Goal: Transaction & Acquisition: Purchase product/service

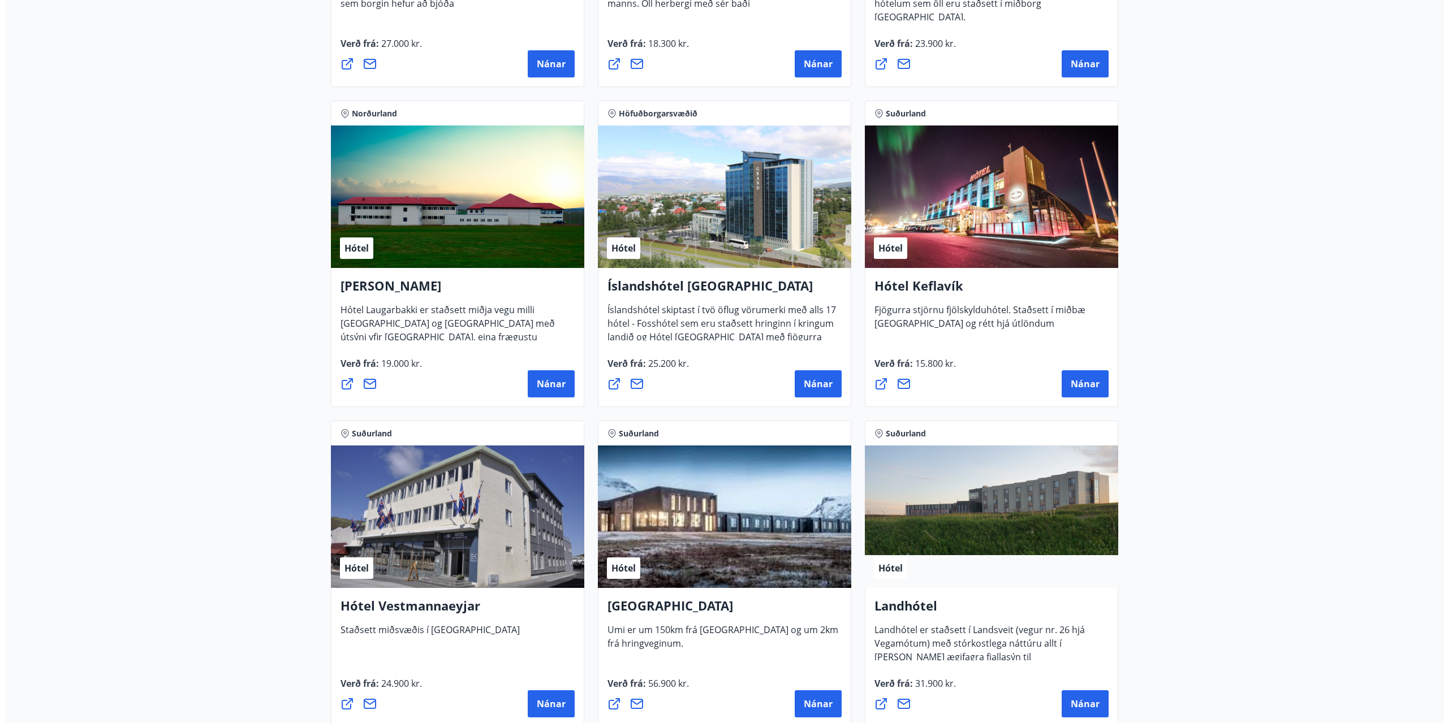
scroll to position [2001, 0]
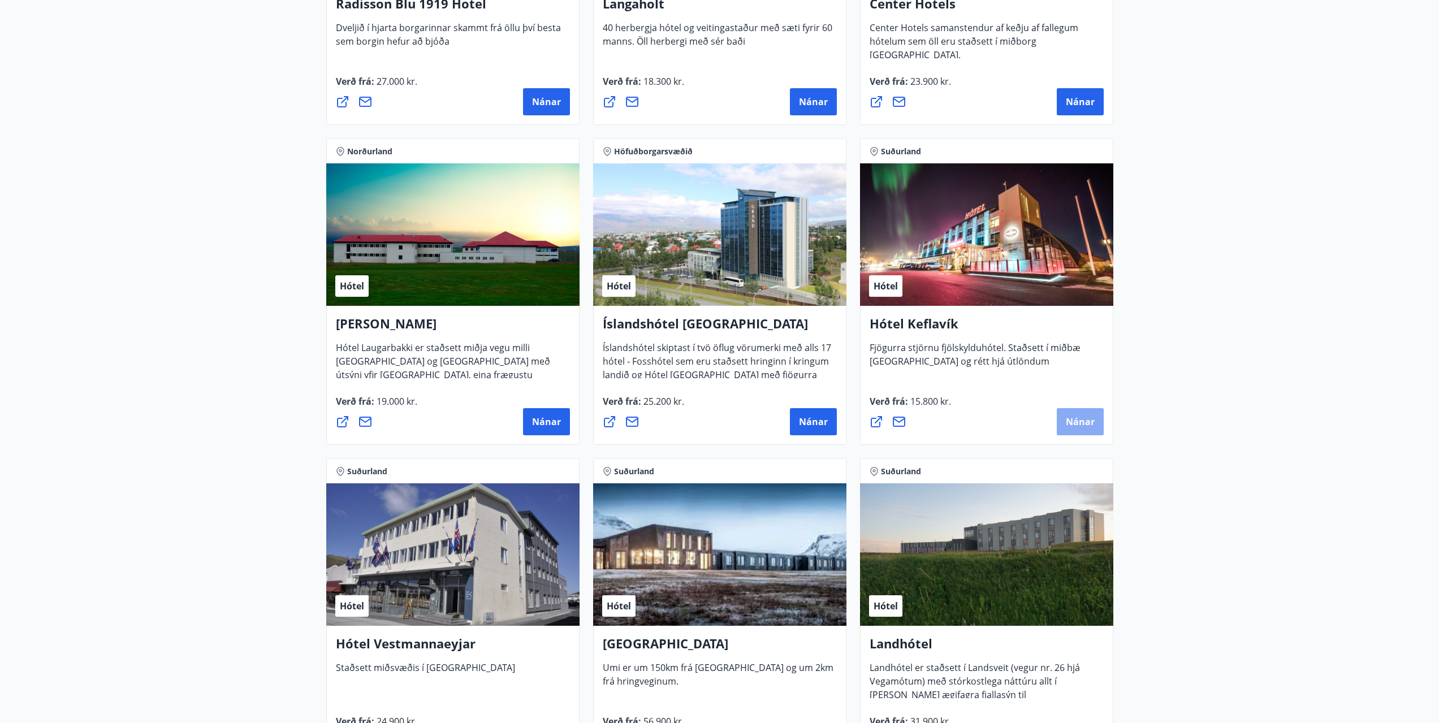
click at [1058, 416] on button "Nánar" at bounding box center [1080, 421] width 47 height 27
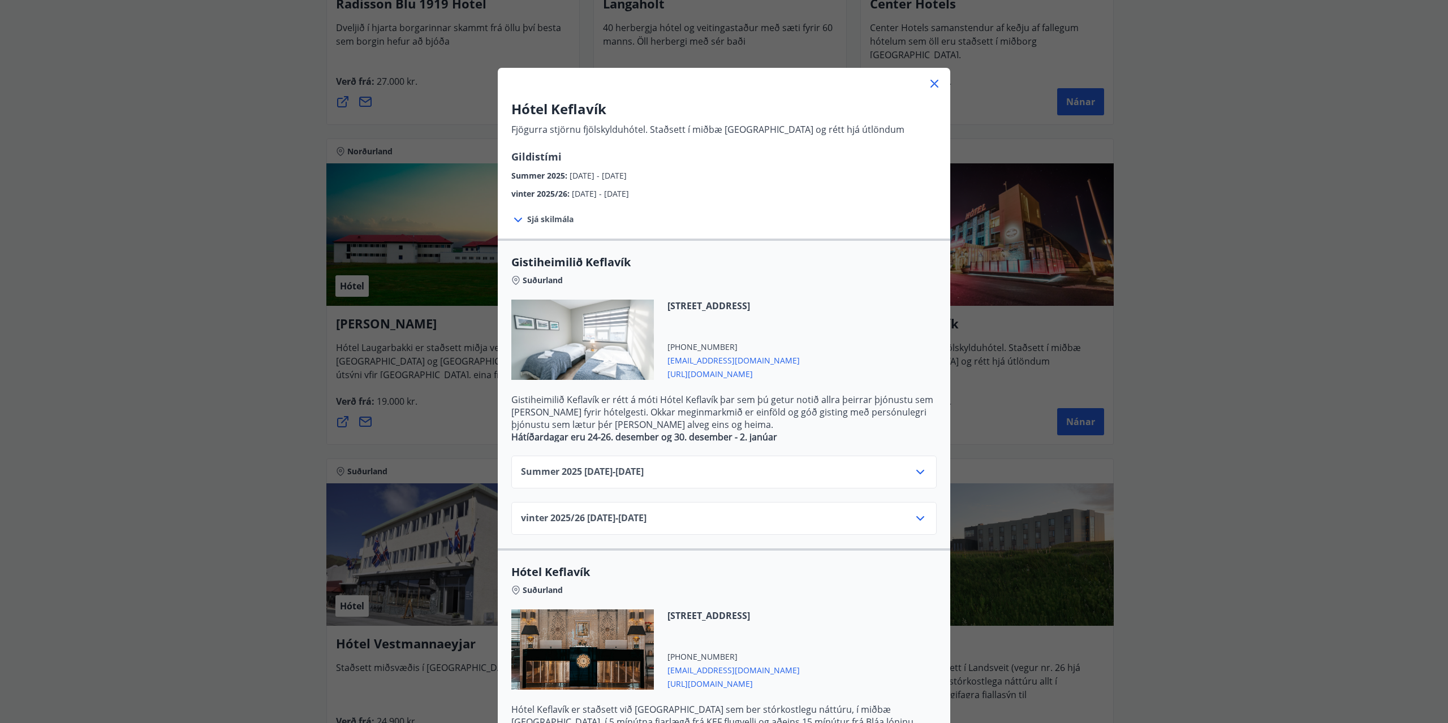
click at [915, 471] on icon at bounding box center [920, 472] width 14 height 14
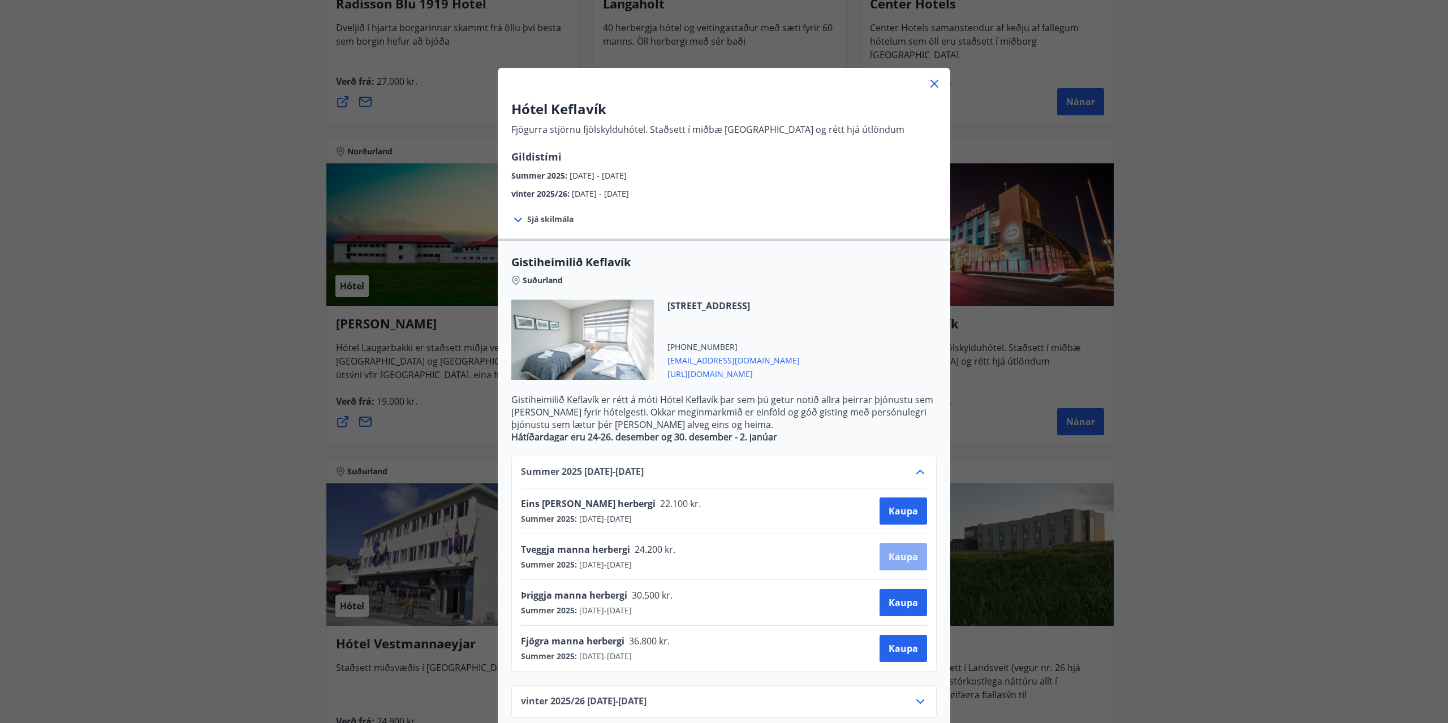
click at [905, 550] on button "Kaupa" at bounding box center [904, 557] width 48 height 27
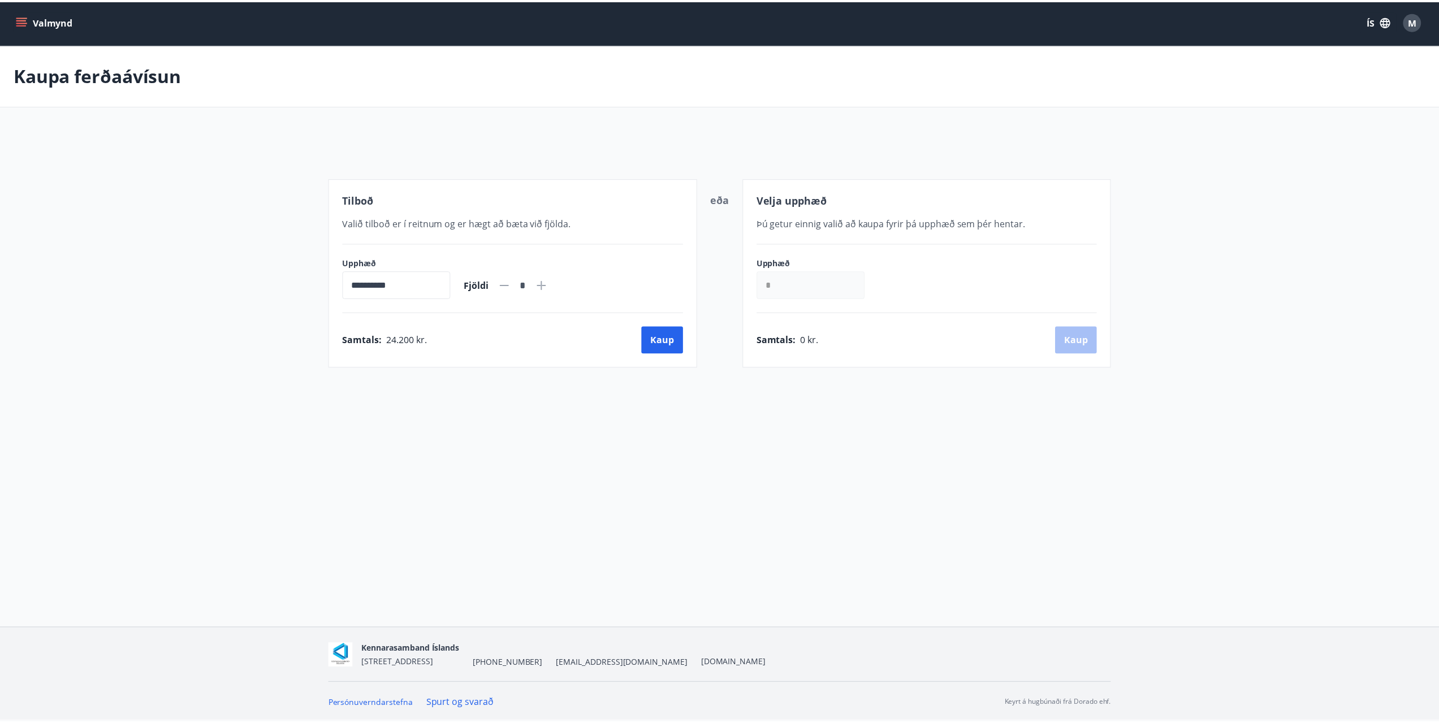
scroll to position [2, 0]
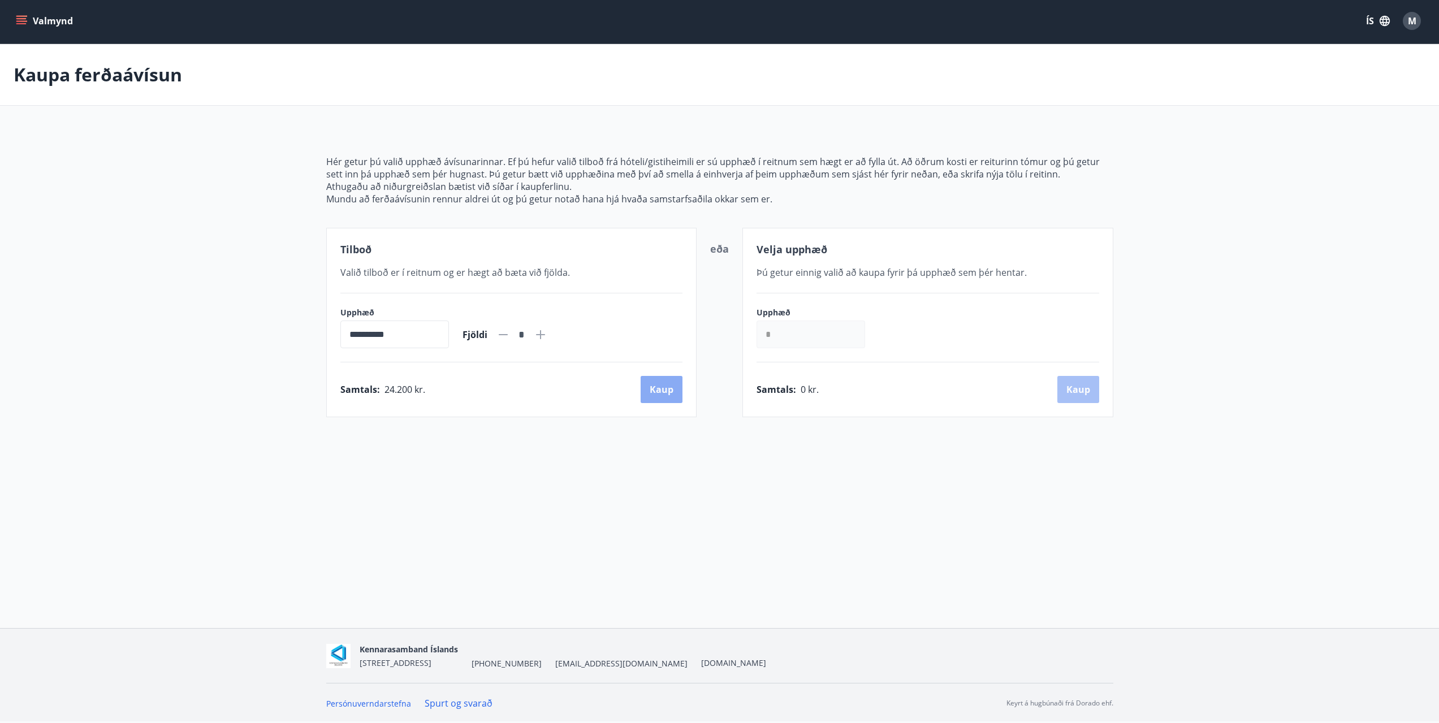
click at [667, 399] on button "Kaup" at bounding box center [662, 389] width 42 height 27
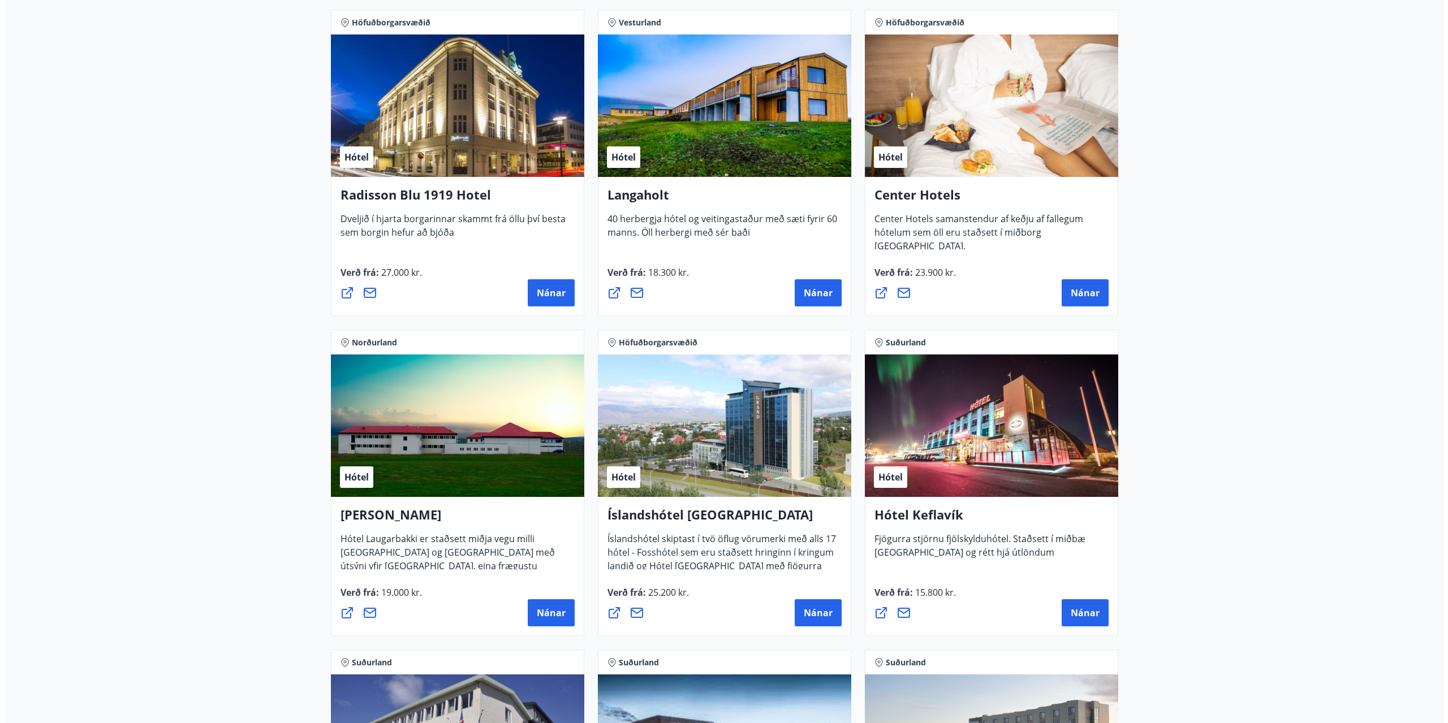
scroll to position [1981, 0]
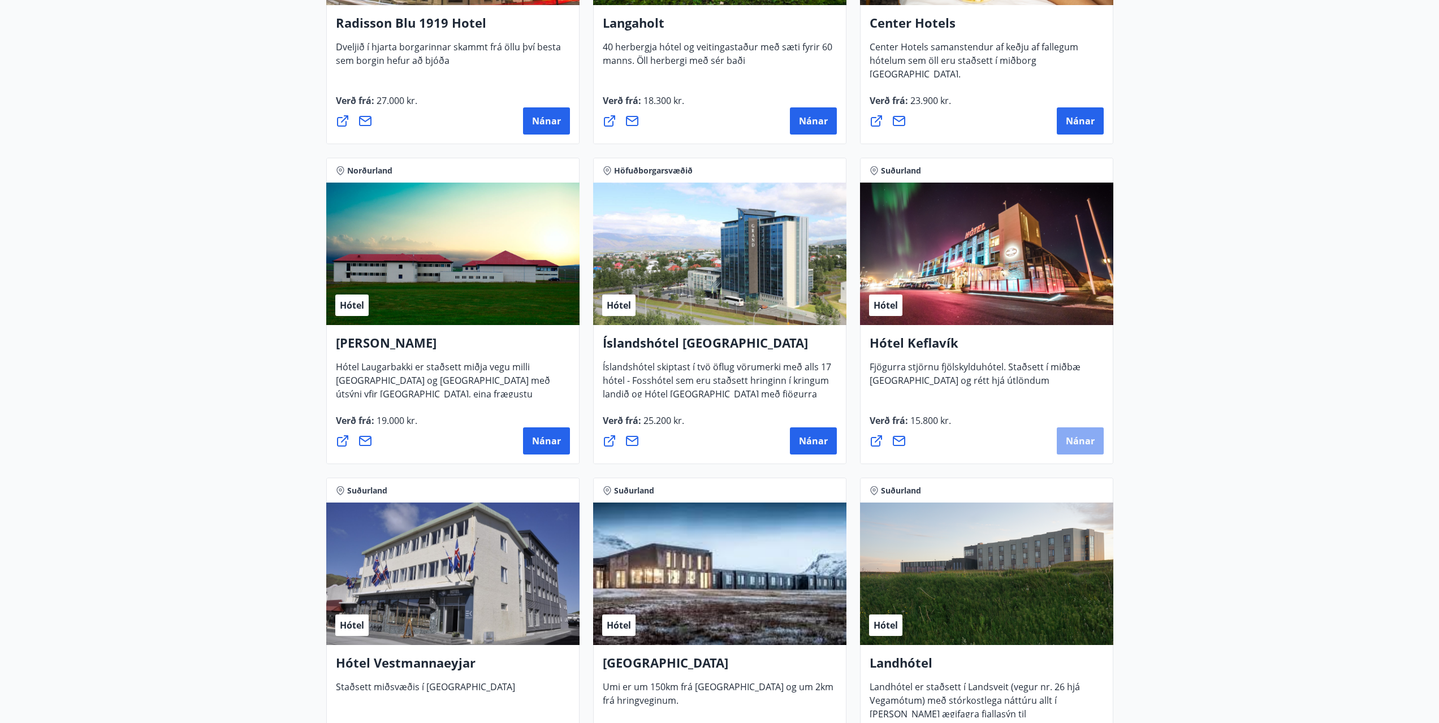
click at [1083, 437] on span "Nánar" at bounding box center [1080, 441] width 29 height 12
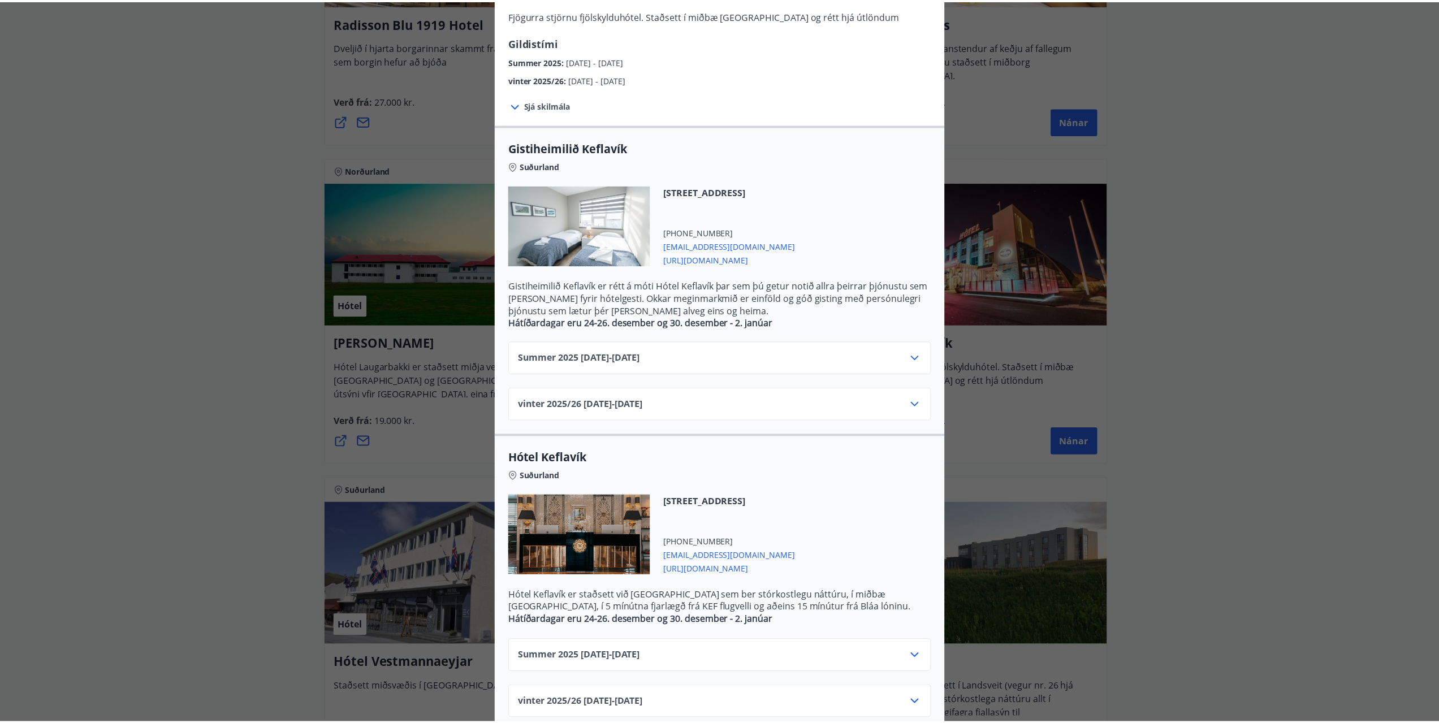
scroll to position [132, 0]
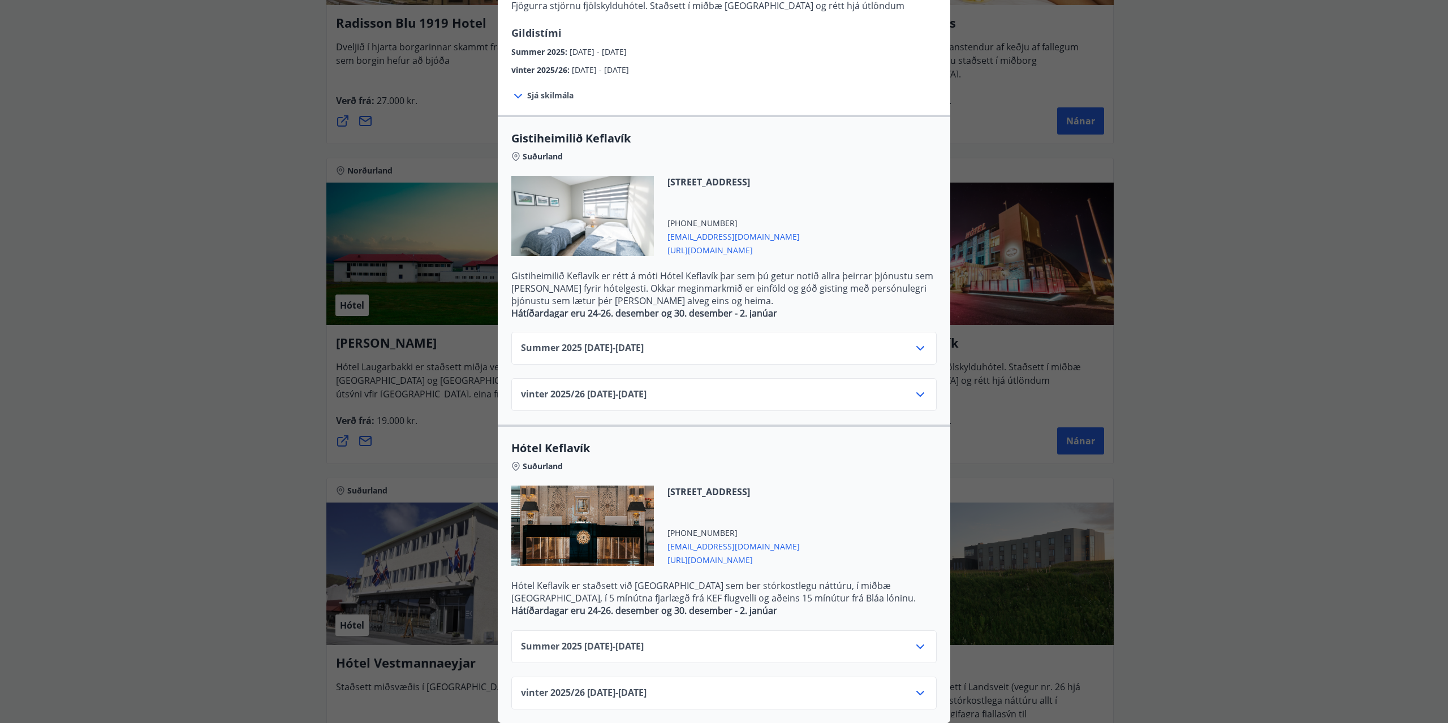
click at [1252, 339] on div "Hótel Keflavík Fjögurra stjörnu fjölskylduhótel. Staðsett í miðbæ Keflavíkur og…" at bounding box center [724, 237] width 1448 height 723
